Goal: Transaction & Acquisition: Download file/media

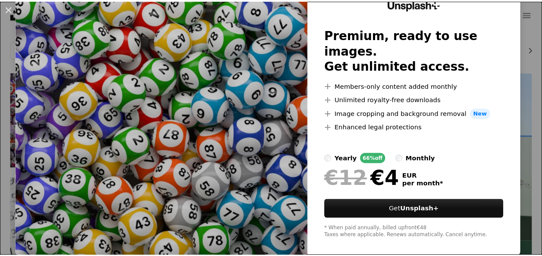
scroll to position [40, 0]
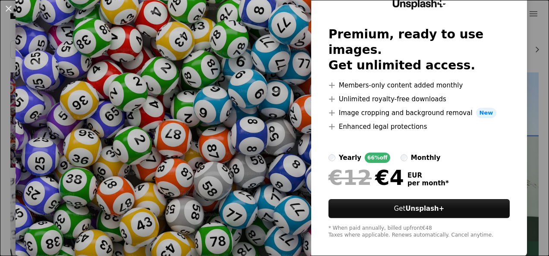
click at [533, 170] on div "An X shape Unsplash+ Premium, ready to use images. Get unlimited access. A plus…" at bounding box center [274, 128] width 549 height 256
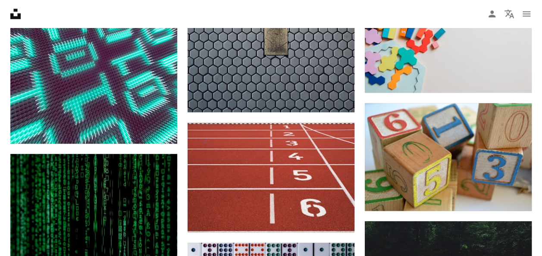
scroll to position [675, 0]
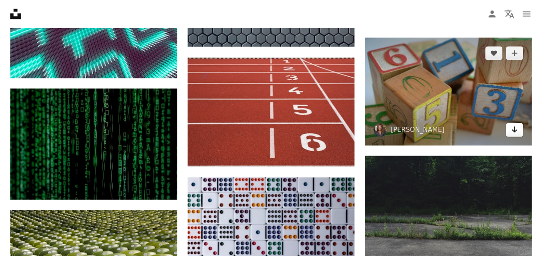
click at [513, 133] on icon "Arrow pointing down" at bounding box center [514, 129] width 7 height 10
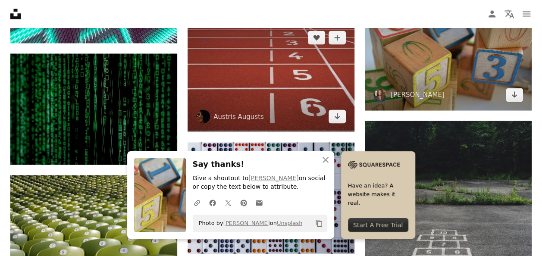
scroll to position [709, 0]
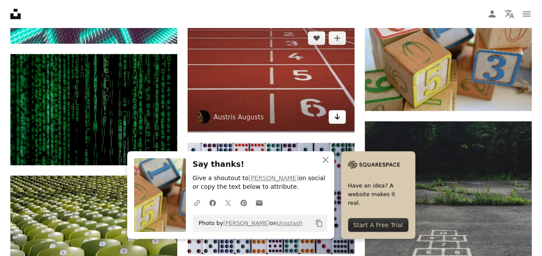
click at [340, 114] on icon "Arrow pointing down" at bounding box center [337, 116] width 7 height 10
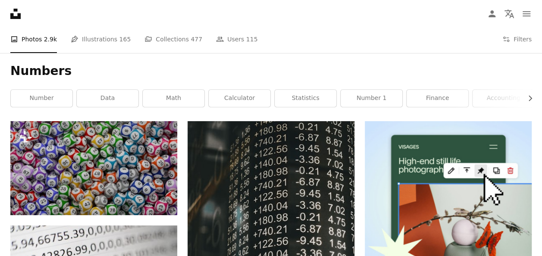
scroll to position [0, 0]
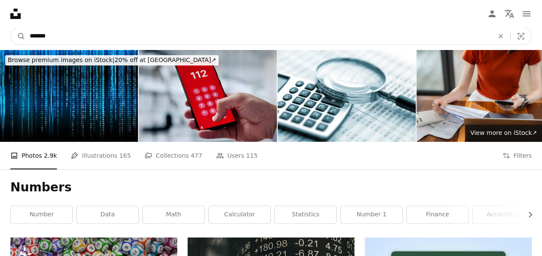
drag, startPoint x: 142, startPoint y: 38, endPoint x: 11, endPoint y: 45, distance: 130.5
click at [11, 45] on nav "A magnifying glass ******* An X shape Visual search Filters Get Unsplash+ Log i…" at bounding box center [271, 36] width 542 height 28
type input "*******"
click at [11, 28] on button "A magnifying glass" at bounding box center [18, 36] width 15 height 16
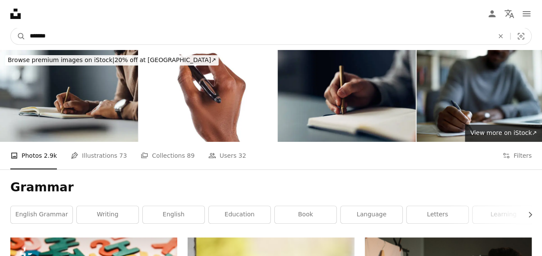
drag, startPoint x: 98, startPoint y: 35, endPoint x: 9, endPoint y: 34, distance: 88.9
click at [9, 34] on nav "A magnifying glass ******* An X shape Visual search Filters Get Unsplash+ Log i…" at bounding box center [271, 36] width 542 height 28
type input "*******"
click button "A magnifying glass" at bounding box center [18, 36] width 15 height 16
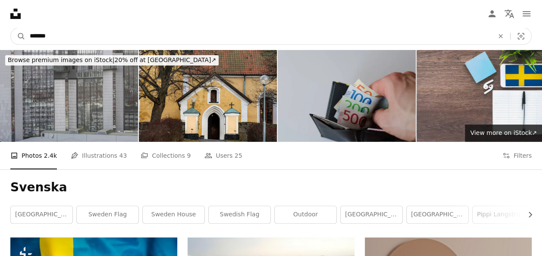
drag, startPoint x: 72, startPoint y: 30, endPoint x: -2, endPoint y: 27, distance: 73.4
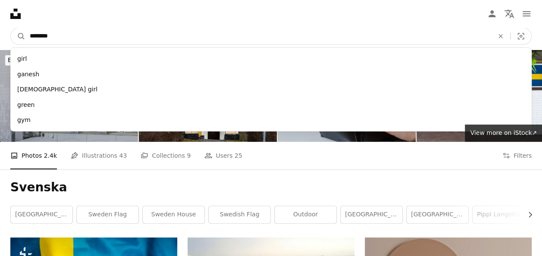
type input "*********"
click button "A magnifying glass" at bounding box center [18, 36] width 15 height 16
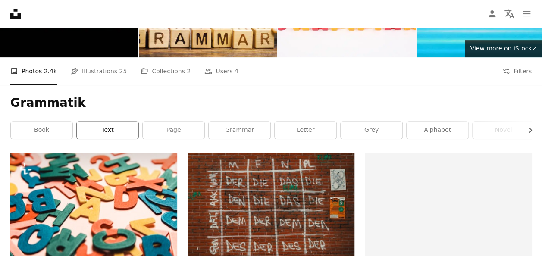
scroll to position [85, 0]
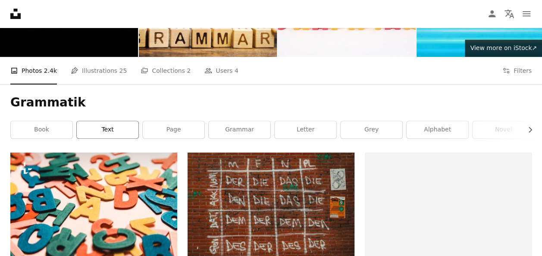
click at [111, 126] on link "text" at bounding box center [108, 129] width 62 height 17
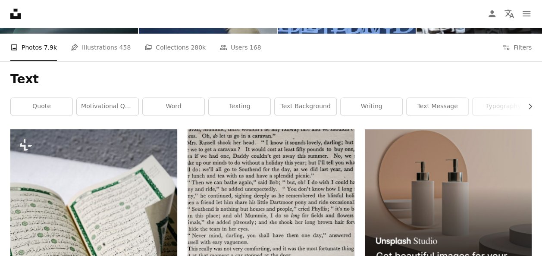
scroll to position [109, 0]
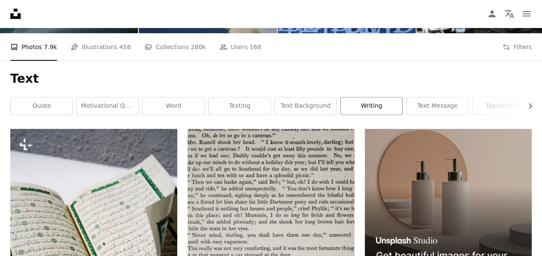
click at [363, 110] on link "writing" at bounding box center [372, 106] width 62 height 17
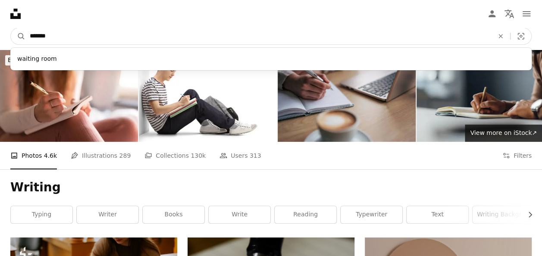
drag, startPoint x: 176, startPoint y: 32, endPoint x: 3, endPoint y: 35, distance: 172.2
click at [3, 35] on nav "A magnifying glass ******* waiting room An X shape Visual search Filters Get Un…" at bounding box center [271, 36] width 542 height 28
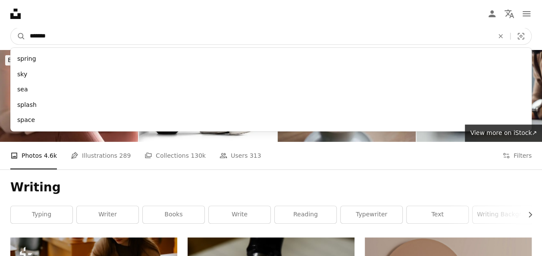
type input "********"
click button "A magnifying glass" at bounding box center [18, 36] width 15 height 16
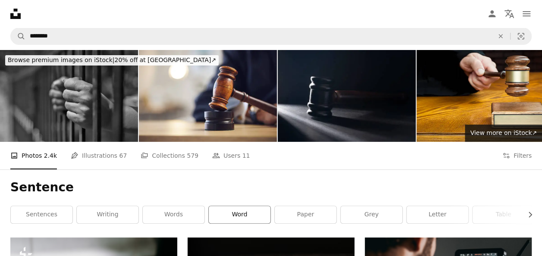
click at [254, 215] on link "word" at bounding box center [240, 214] width 62 height 17
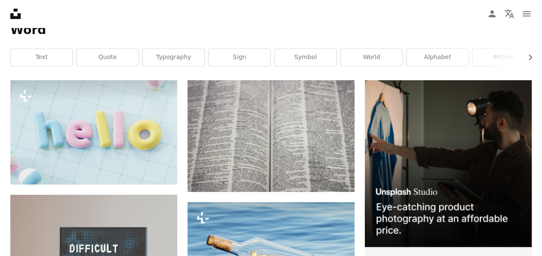
scroll to position [158, 0]
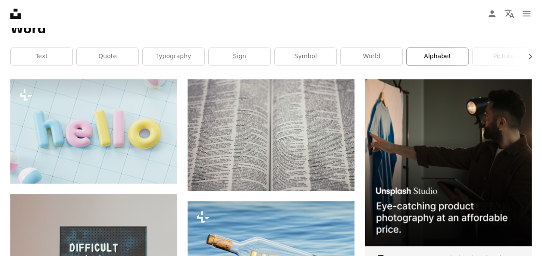
click at [436, 52] on link "alphabet" at bounding box center [438, 56] width 62 height 17
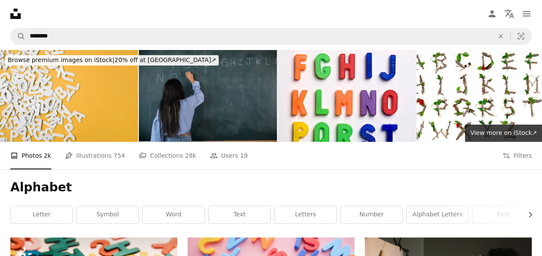
click at [534, 211] on div "Alphabet Chevron right letter symbol word text letters number alphabet letters …" at bounding box center [271, 204] width 542 height 68
click at [431, 211] on link "alphabet letters" at bounding box center [438, 214] width 62 height 17
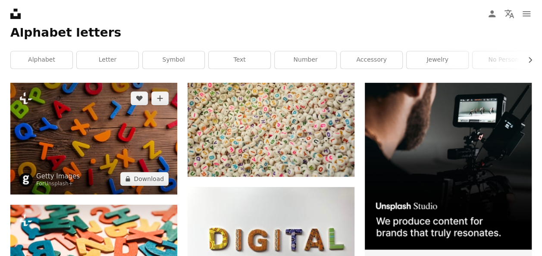
scroll to position [200, 0]
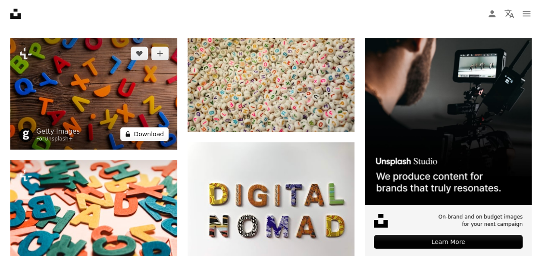
click at [144, 134] on button "A lock Download" at bounding box center [144, 134] width 48 height 14
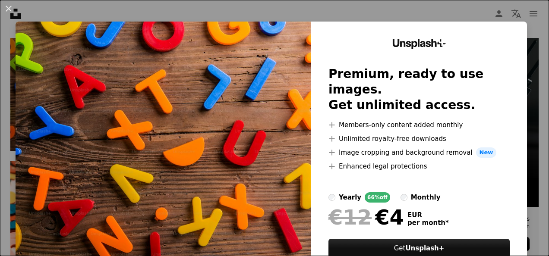
click at [442, 9] on div "An X shape Unsplash+ Premium, ready to use images. Get unlimited access. A plus…" at bounding box center [274, 128] width 549 height 256
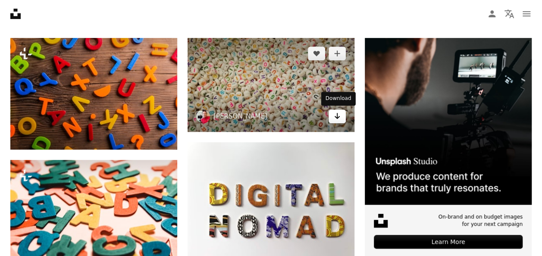
click at [337, 119] on icon "Arrow pointing down" at bounding box center [337, 116] width 7 height 10
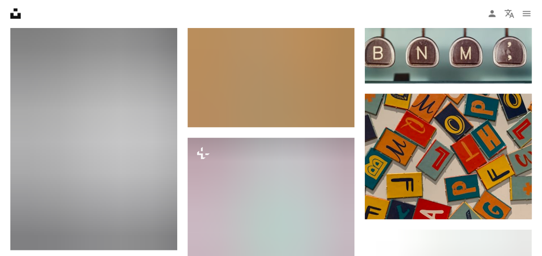
scroll to position [863, 0]
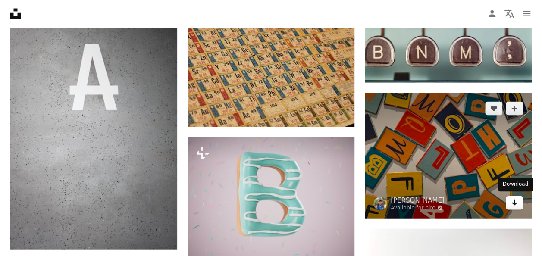
click at [512, 200] on icon "Arrow pointing down" at bounding box center [514, 203] width 7 height 10
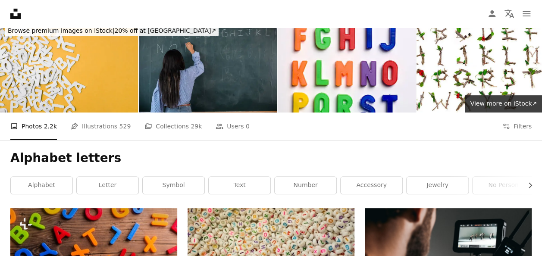
scroll to position [0, 0]
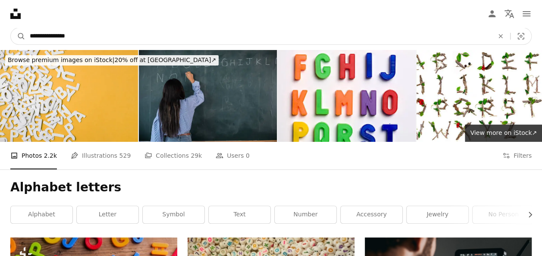
drag, startPoint x: 100, startPoint y: 36, endPoint x: -2, endPoint y: 32, distance: 101.9
type input "********"
click button "A magnifying glass" at bounding box center [18, 36] width 15 height 16
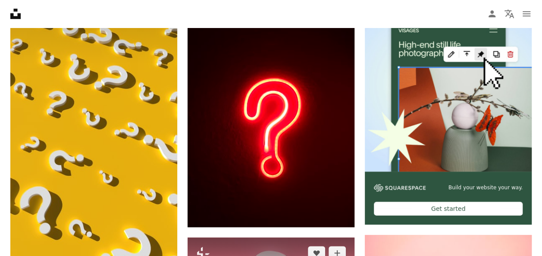
scroll to position [234, 0]
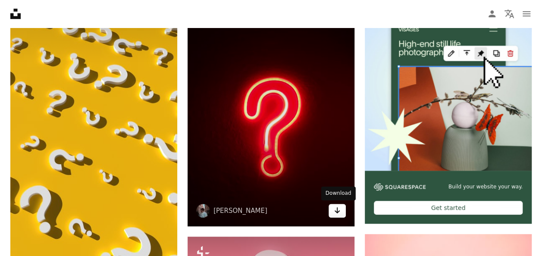
click at [333, 210] on link "Arrow pointing down" at bounding box center [337, 211] width 17 height 14
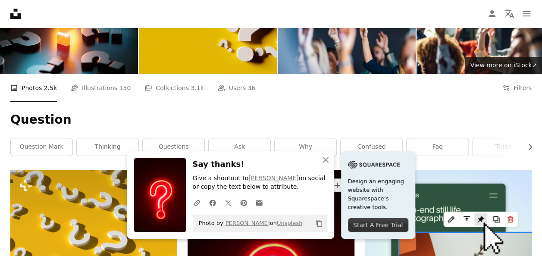
scroll to position [0, 0]
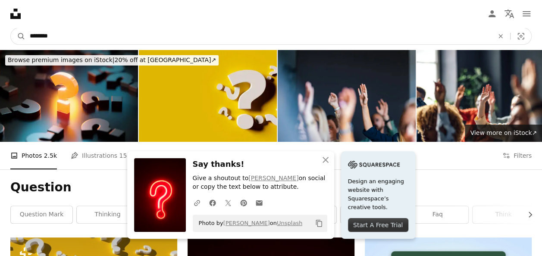
drag, startPoint x: 113, startPoint y: 36, endPoint x: -2, endPoint y: 49, distance: 115.1
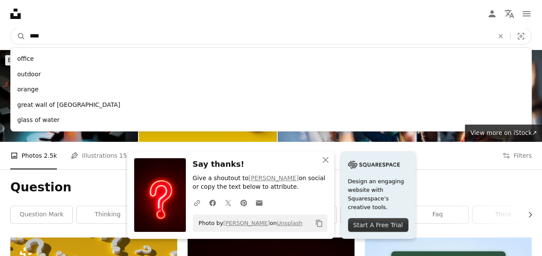
type input "*****"
click button "A magnifying glass" at bounding box center [18, 36] width 15 height 16
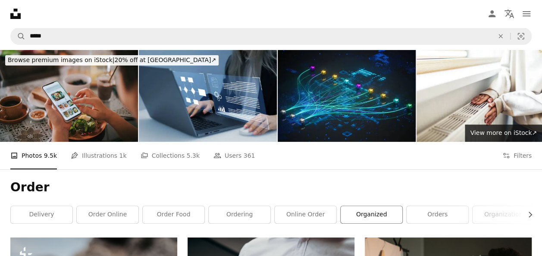
click at [370, 206] on link "organized" at bounding box center [372, 214] width 62 height 17
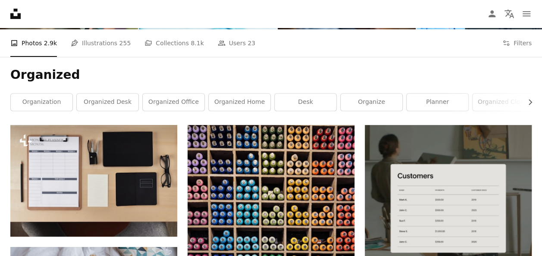
scroll to position [110, 0]
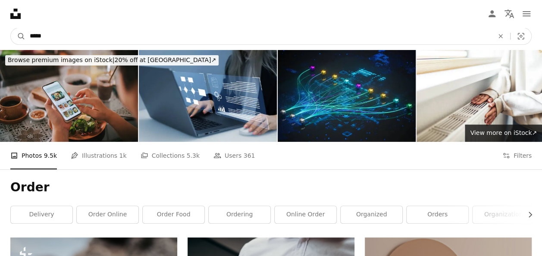
drag, startPoint x: 77, startPoint y: 41, endPoint x: -2, endPoint y: 33, distance: 79.4
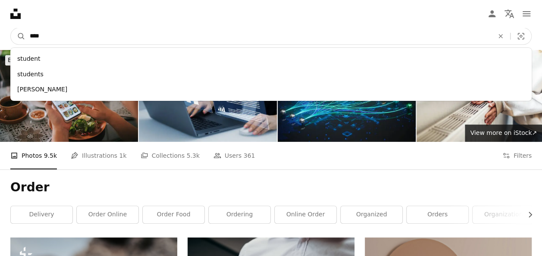
type input "*****"
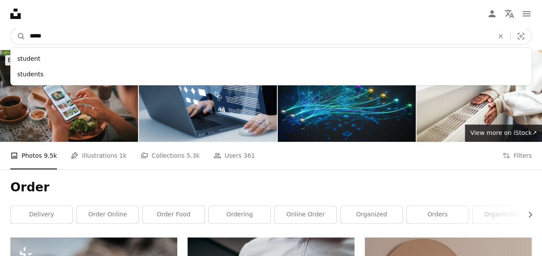
click button "A magnifying glass" at bounding box center [18, 36] width 15 height 16
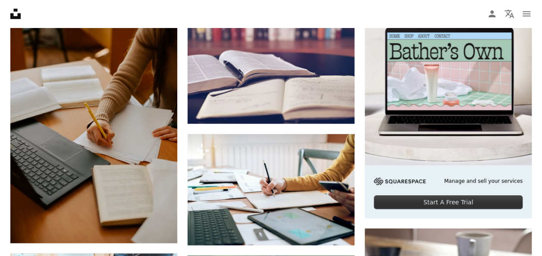
scroll to position [244, 0]
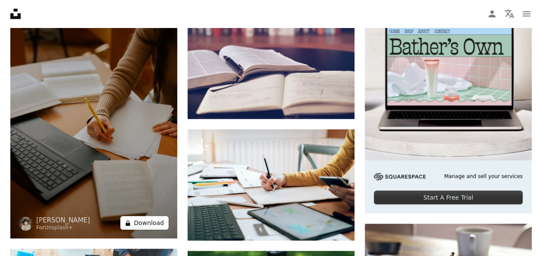
click at [142, 221] on button "A lock Download" at bounding box center [144, 223] width 48 height 14
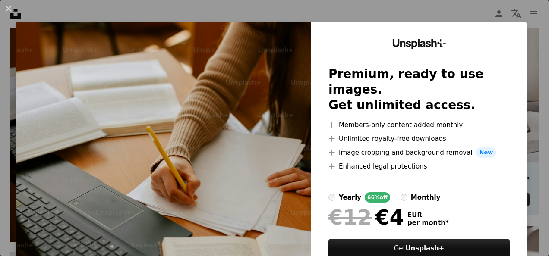
click at [444, 13] on div "An X shape Unsplash+ Premium, ready to use images. Get unlimited access. A plus…" at bounding box center [274, 128] width 549 height 256
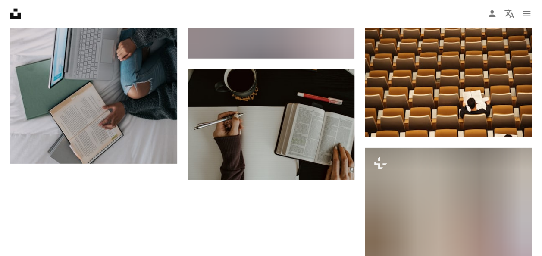
scroll to position [1070, 0]
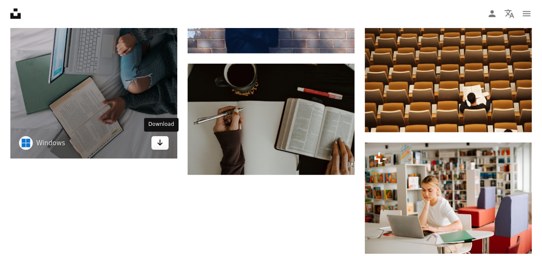
click at [163, 148] on link "Arrow pointing down" at bounding box center [159, 143] width 17 height 14
